Goal: Task Accomplishment & Management: Complete application form

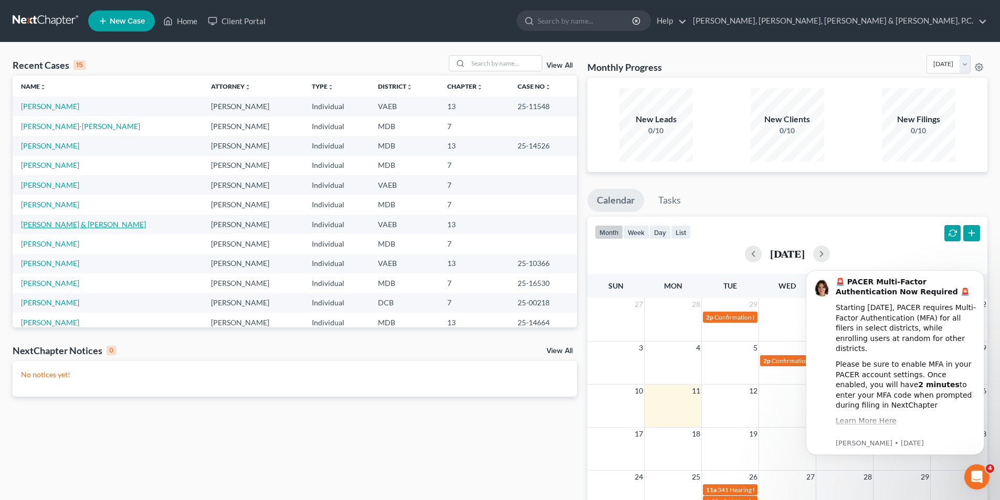
click at [71, 221] on link "[PERSON_NAME] & [PERSON_NAME]" at bounding box center [83, 224] width 125 height 9
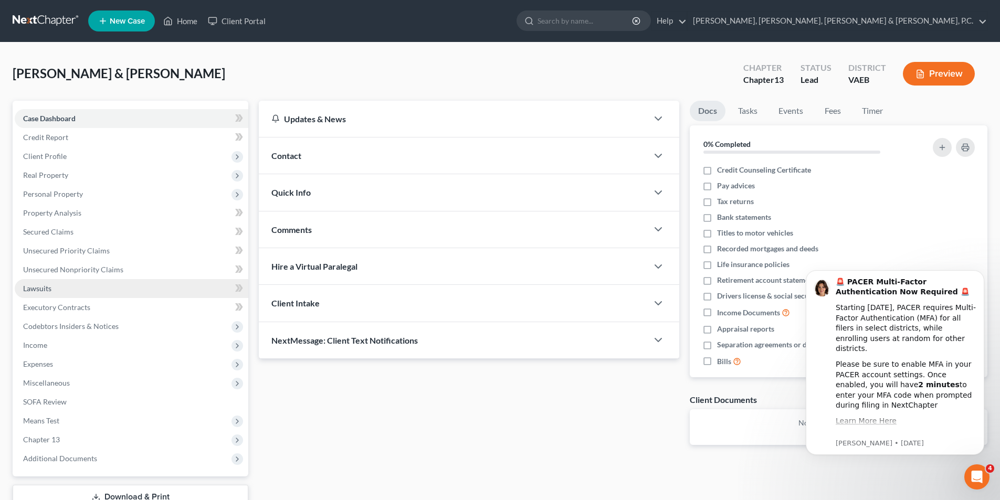
click at [45, 289] on span "Lawsuits" at bounding box center [37, 288] width 28 height 9
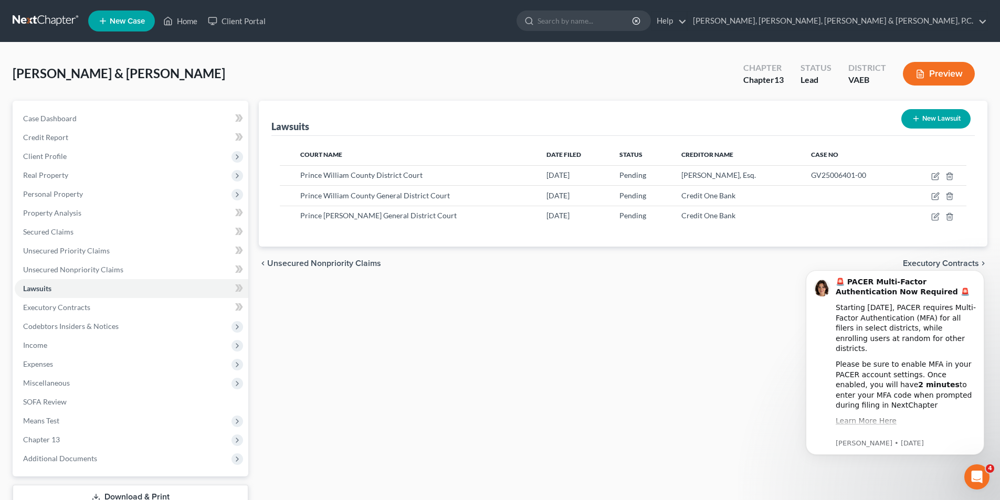
click at [931, 113] on button "New Lawsuit" at bounding box center [935, 118] width 69 height 19
select select "0"
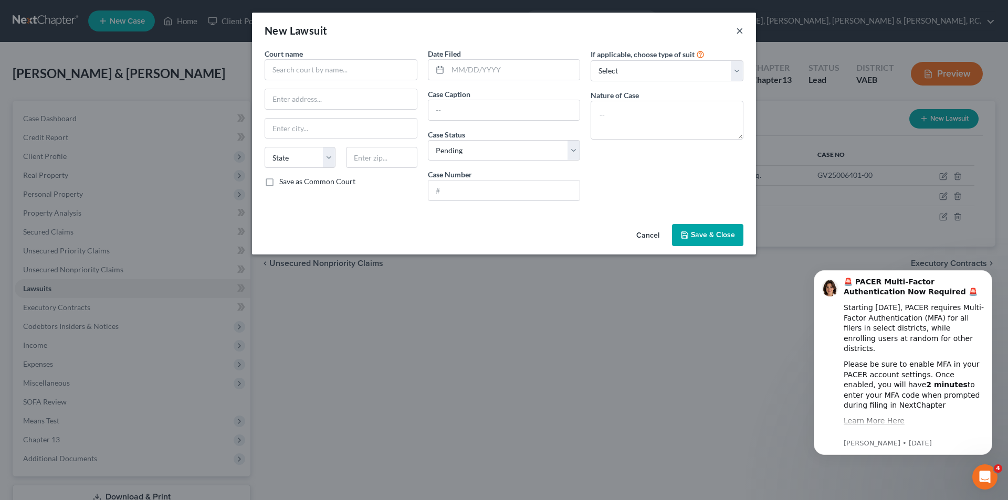
click at [741, 29] on button "×" at bounding box center [739, 30] width 7 height 13
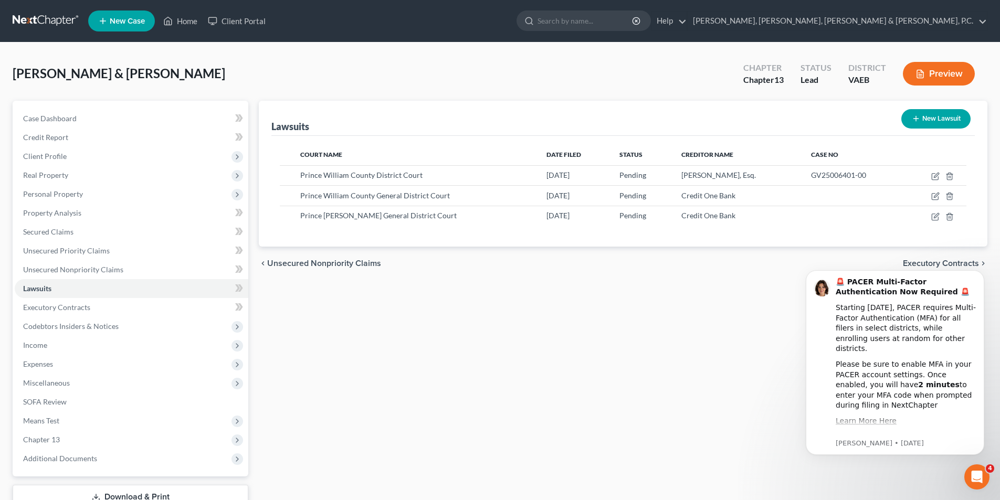
click at [941, 120] on button "New Lawsuit" at bounding box center [935, 118] width 69 height 19
select select "0"
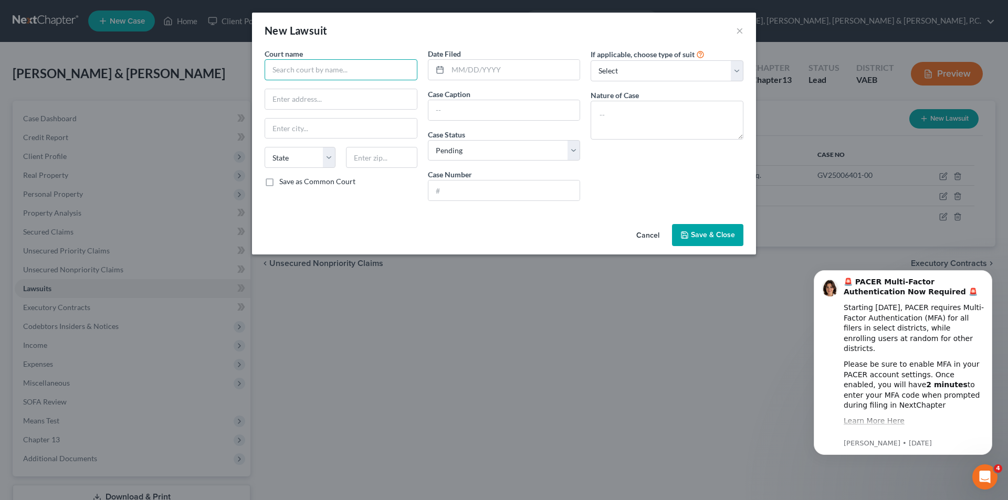
click at [399, 65] on input "text" at bounding box center [340, 69] width 153 height 21
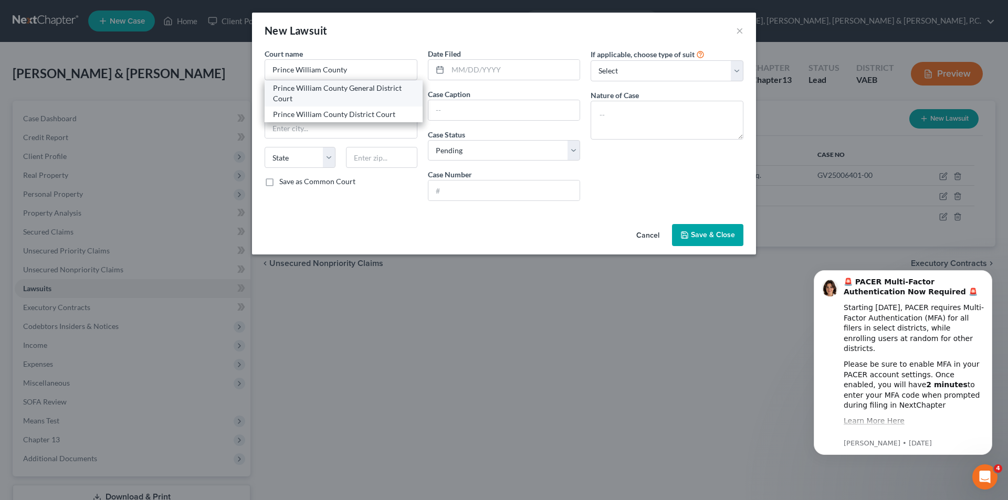
click at [382, 90] on div "Prince William County General District Court" at bounding box center [343, 93] width 141 height 21
type input "Prince William County General District Court"
type input "[STREET_ADDRESS][PERSON_NAME]"
type input "Manassas"
select select "48"
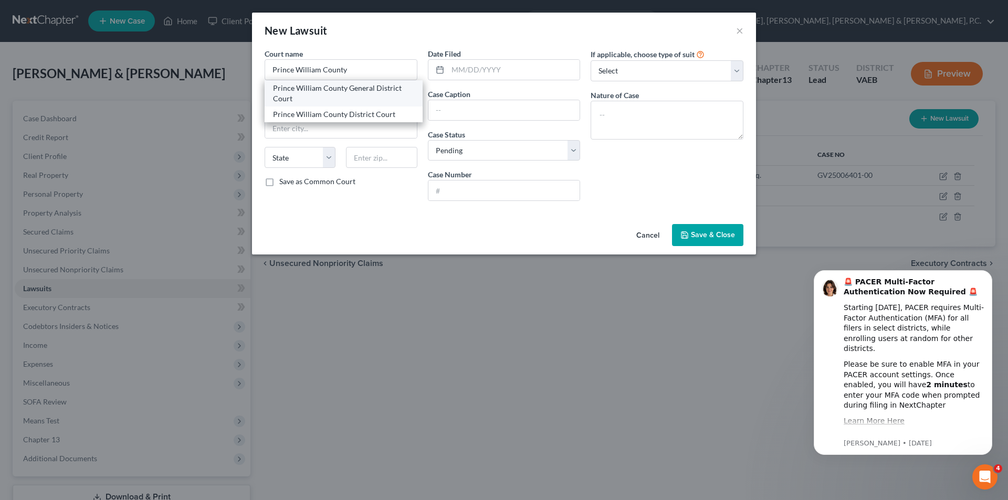
type input "20110"
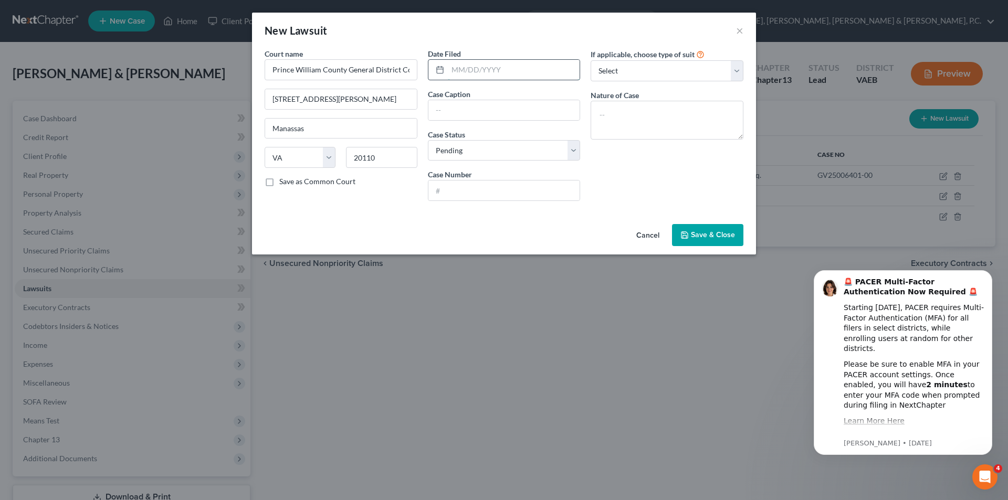
click at [476, 65] on input "text" at bounding box center [514, 70] width 132 height 20
type input "[DATE]"
click at [740, 30] on button "×" at bounding box center [739, 30] width 7 height 13
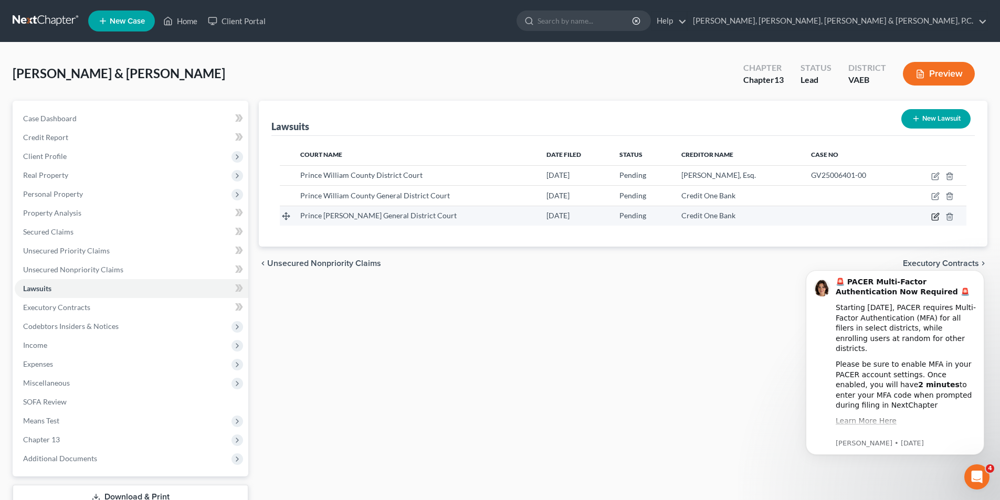
click at [935, 214] on icon "button" at bounding box center [934, 217] width 6 height 6
select select "48"
select select "0"
select select "4"
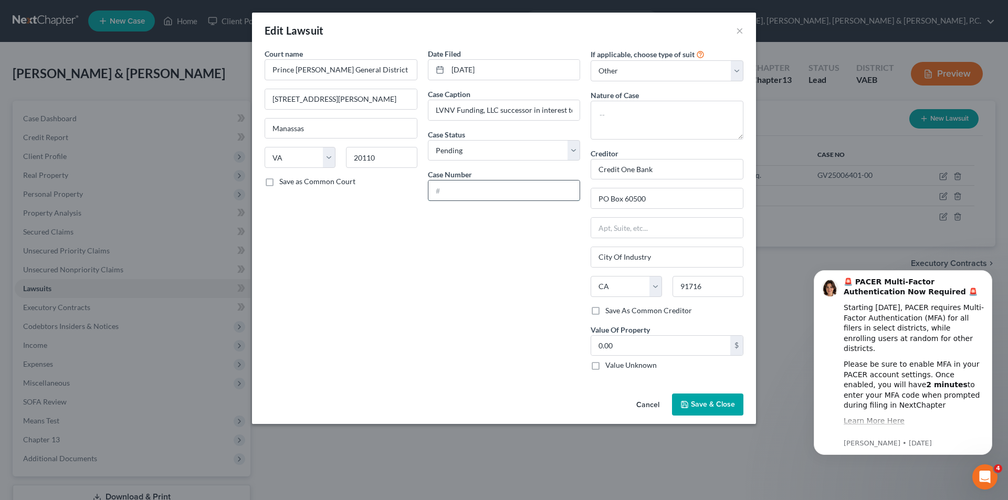
paste input "GV25015289-00"
type input "GV25015289-00"
click at [701, 406] on span "Save & Close" at bounding box center [713, 404] width 44 height 9
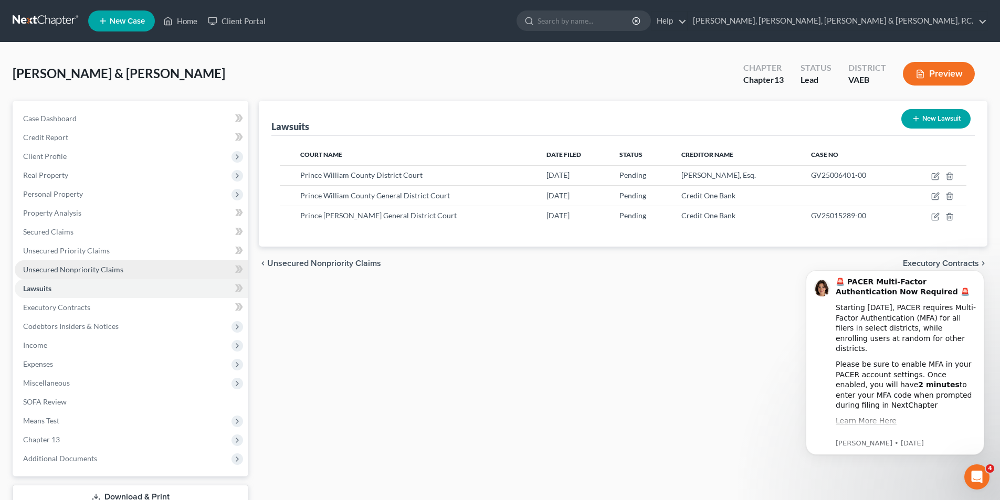
click at [76, 271] on span "Unsecured Nonpriority Claims" at bounding box center [73, 269] width 100 height 9
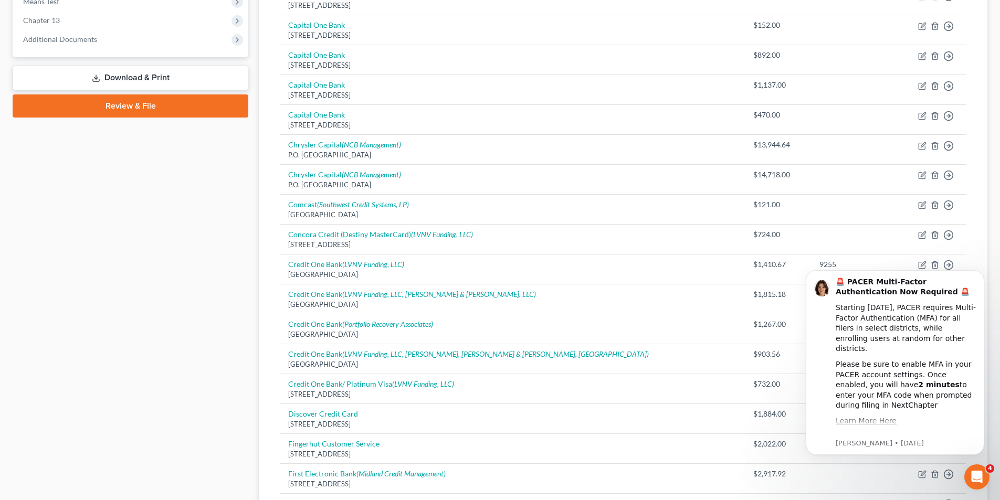
scroll to position [525, 0]
